Goal: Navigation & Orientation: Find specific page/section

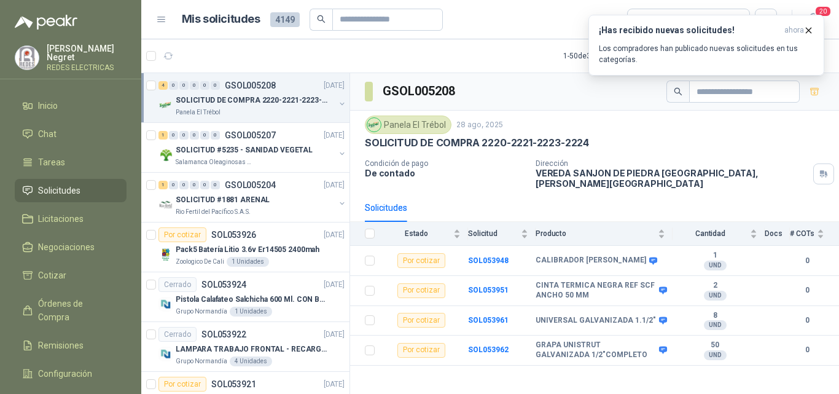
click at [811, 28] on icon "button" at bounding box center [809, 30] width 10 height 10
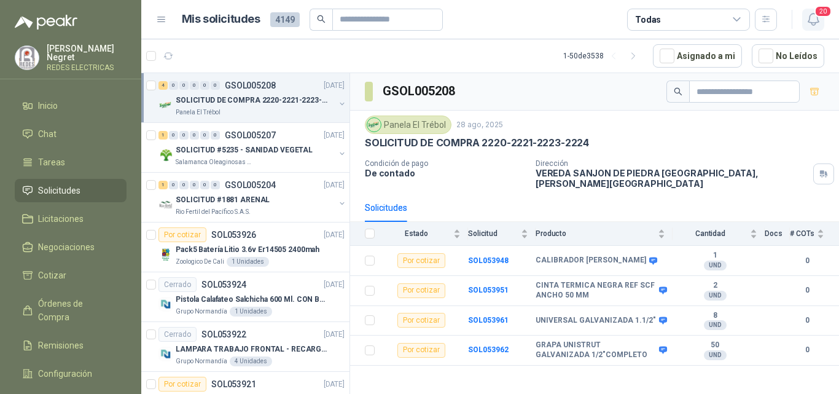
click at [811, 22] on icon "button" at bounding box center [813, 19] width 15 height 15
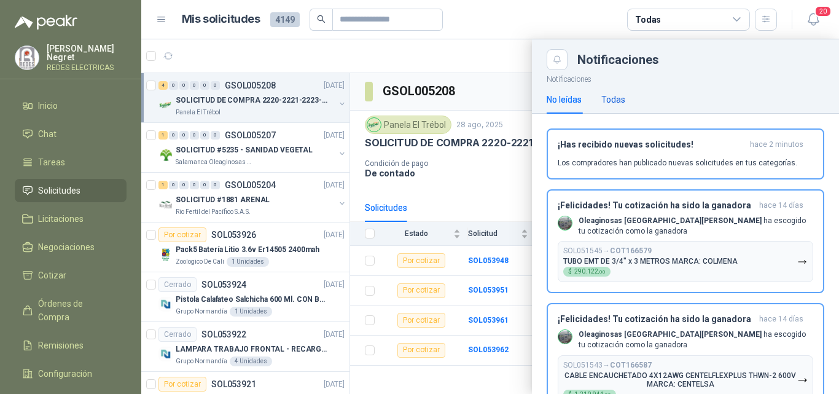
click at [613, 96] on div "Todas" at bounding box center [614, 100] width 24 height 14
